Goal: Information Seeking & Learning: Learn about a topic

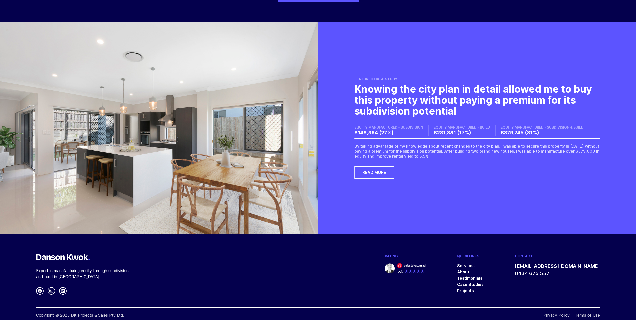
scroll to position [1238, 0]
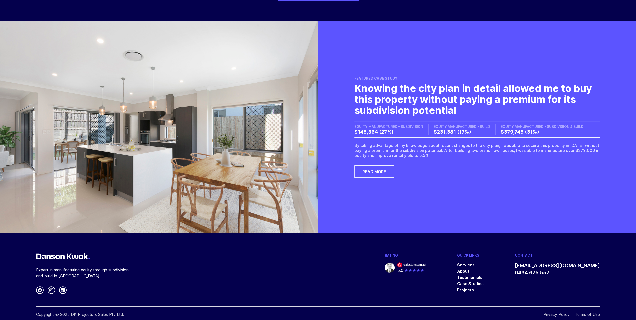
click at [62, 288] on icon at bounding box center [63, 290] width 4 height 4
click at [52, 288] on icon at bounding box center [52, 290] width 4 height 4
drag, startPoint x: 72, startPoint y: 287, endPoint x: 126, endPoint y: 287, distance: 53.5
click at [125, 306] on div "Copyright © 2025 DK Projects & Sales Pty Ltd. Privacy Policy Terms of Use" at bounding box center [318, 311] width 564 height 11
click at [141, 306] on div "Copyright © 2025 DK Projects & Sales Pty Ltd. Privacy Policy Terms of Use" at bounding box center [318, 311] width 564 height 11
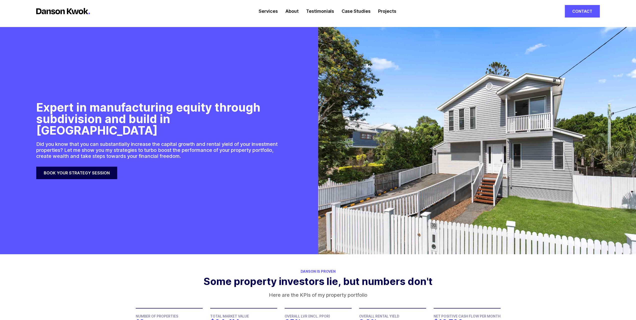
scroll to position [0, 0]
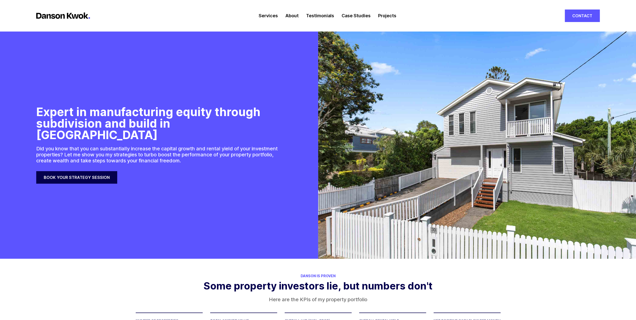
click at [264, 14] on link "Services" at bounding box center [268, 15] width 19 height 31
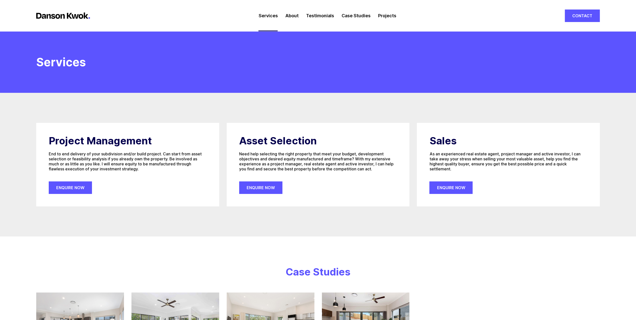
drag, startPoint x: 512, startPoint y: 200, endPoint x: 426, endPoint y: 61, distance: 163.1
click at [364, 17] on link "Case Studies" at bounding box center [356, 15] width 29 height 31
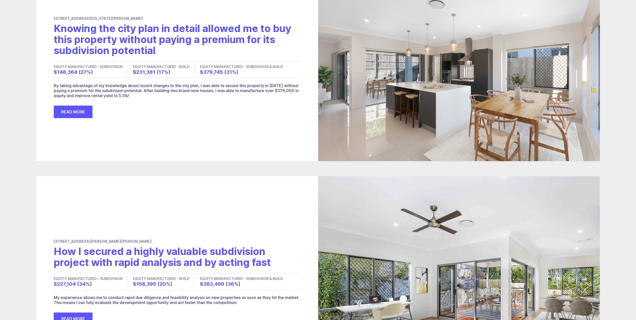
scroll to position [150, 0]
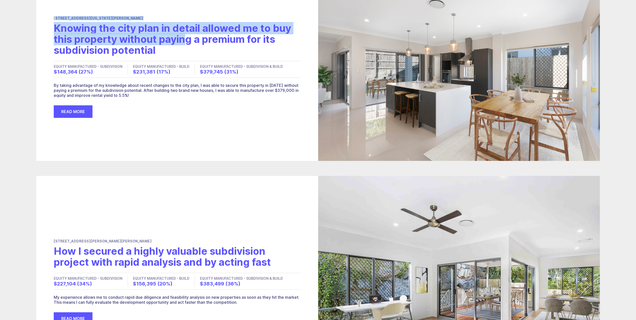
drag, startPoint x: 186, startPoint y: 46, endPoint x: 43, endPoint y: 20, distance: 145.8
click at [43, 20] on div "[STREET_ADDRESS][US_STATE][PERSON_NAME] Knowing the city plan in detail allowed…" at bounding box center [177, 67] width 282 height 188
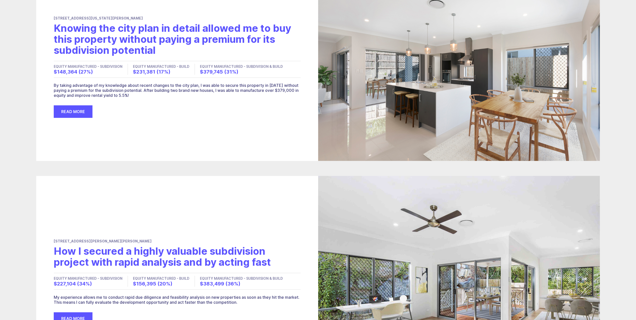
click at [140, 50] on h2 "Knowing the city plan in detail allowed me to buy this property without paying …" at bounding box center [177, 39] width 247 height 33
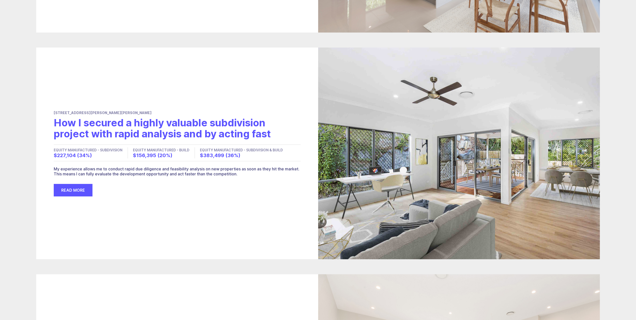
scroll to position [275, 0]
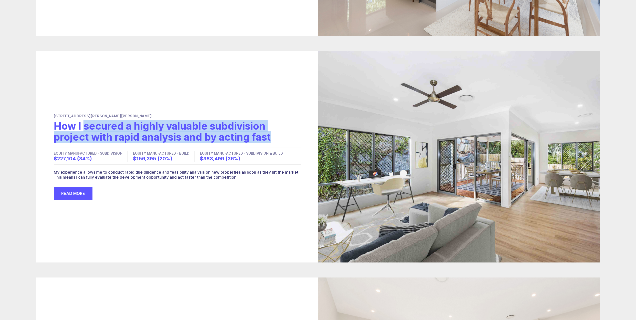
drag, startPoint x: 280, startPoint y: 135, endPoint x: 81, endPoint y: 132, distance: 199.3
click at [81, 132] on h2 "How I secured a highly valuable subdivision project with rapid analysis and by …" at bounding box center [177, 132] width 247 height 22
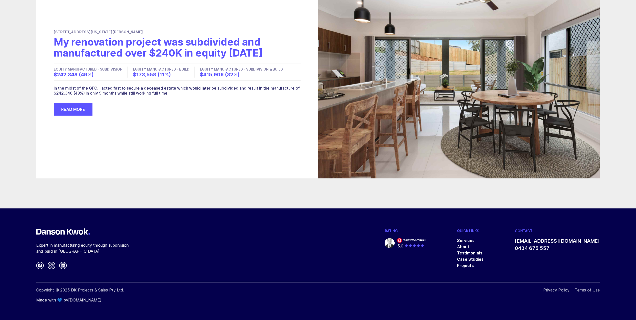
scroll to position [791, 0]
